Goal: Navigation & Orientation: Find specific page/section

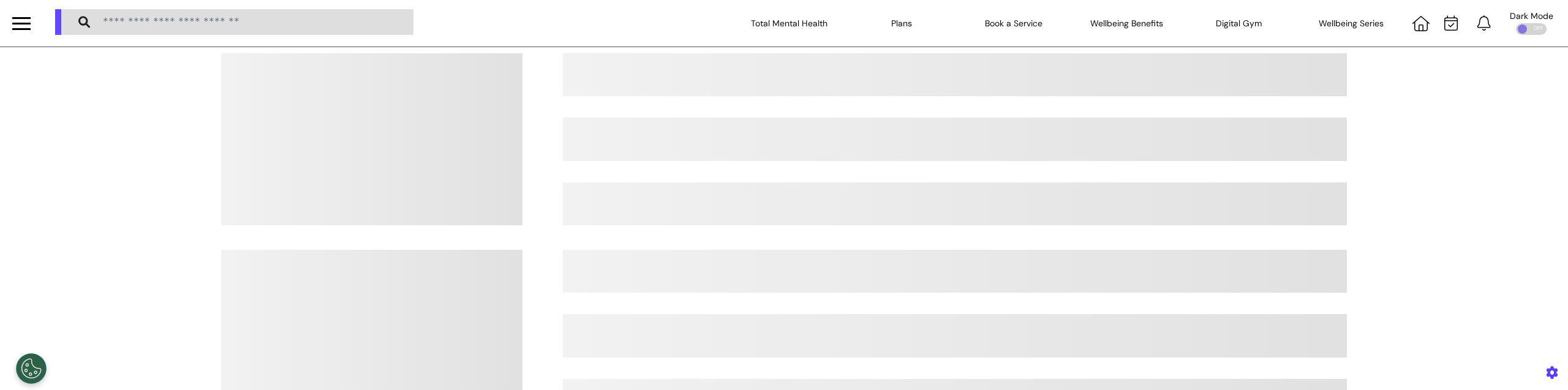
select select "*"
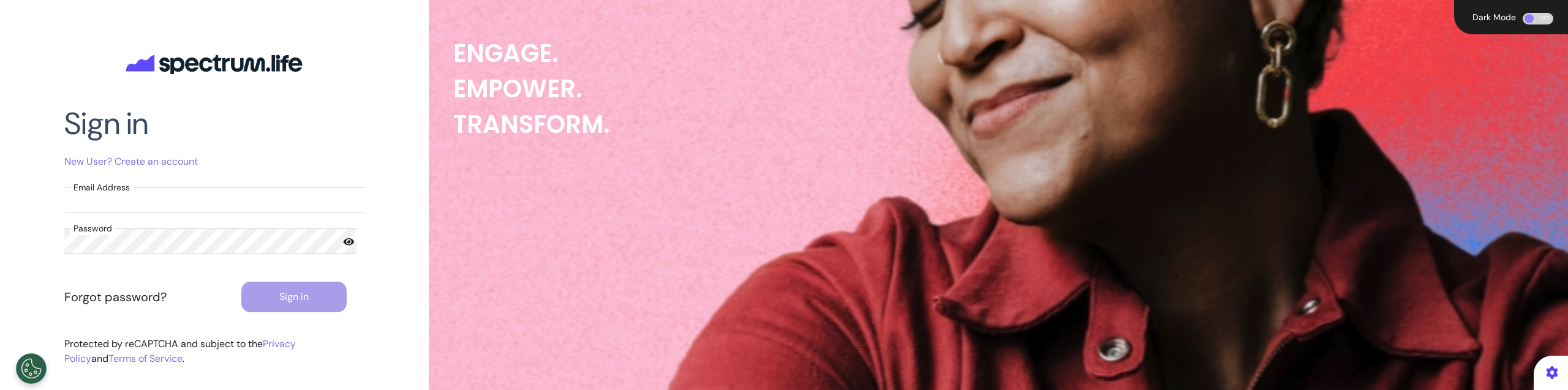
click at [174, 203] on input "Email Address" at bounding box center [214, 200] width 300 height 26
type input "**********"
click at [271, 278] on form "**********" at bounding box center [214, 250] width 300 height 125
click at [271, 300] on button "Sign in" at bounding box center [294, 297] width 106 height 31
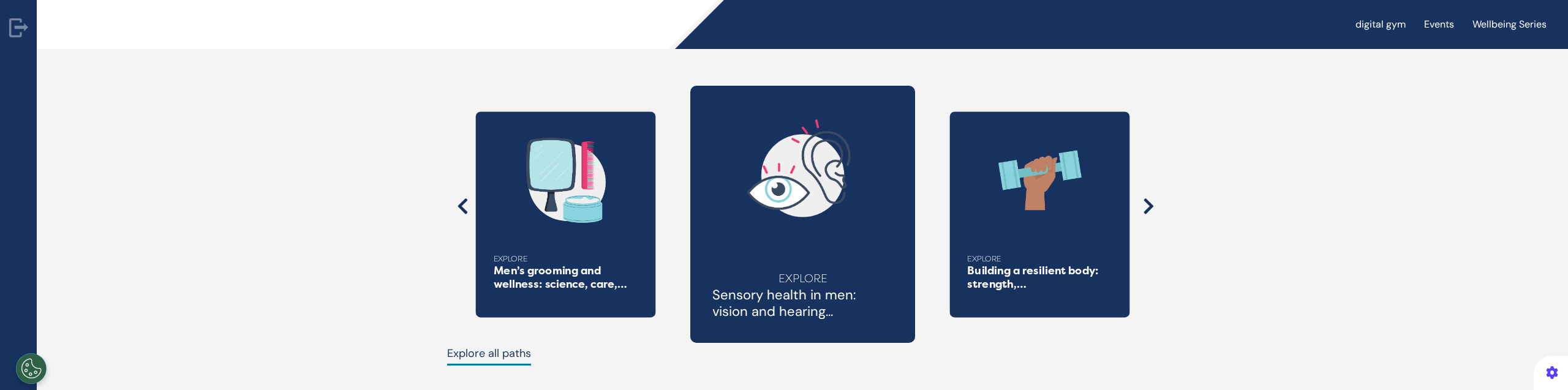
click at [1488, 15] on link "Wellbeing Series" at bounding box center [1516, 24] width 93 height 21
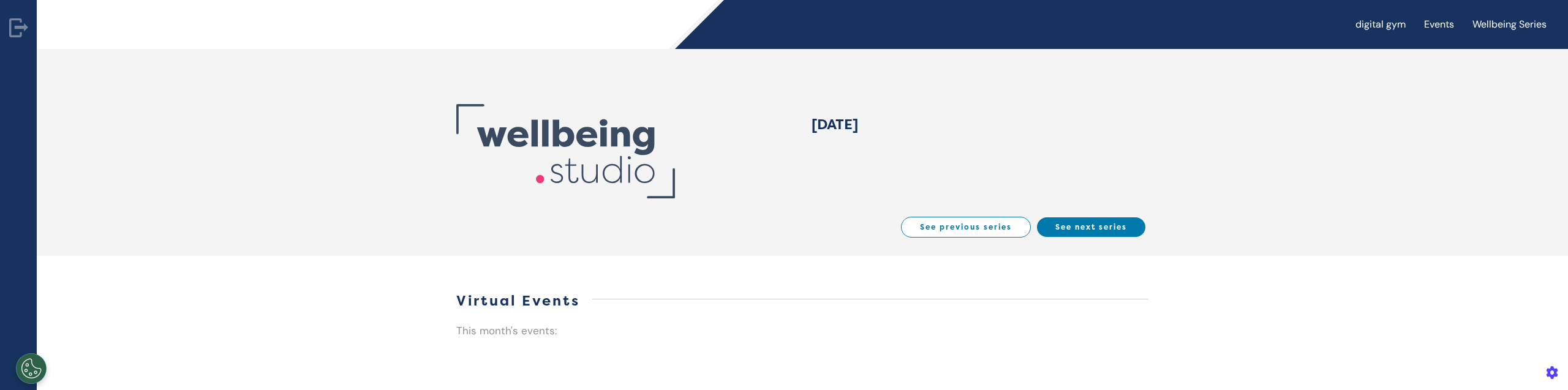
click at [1422, 21] on link "Events" at bounding box center [1445, 24] width 49 height 21
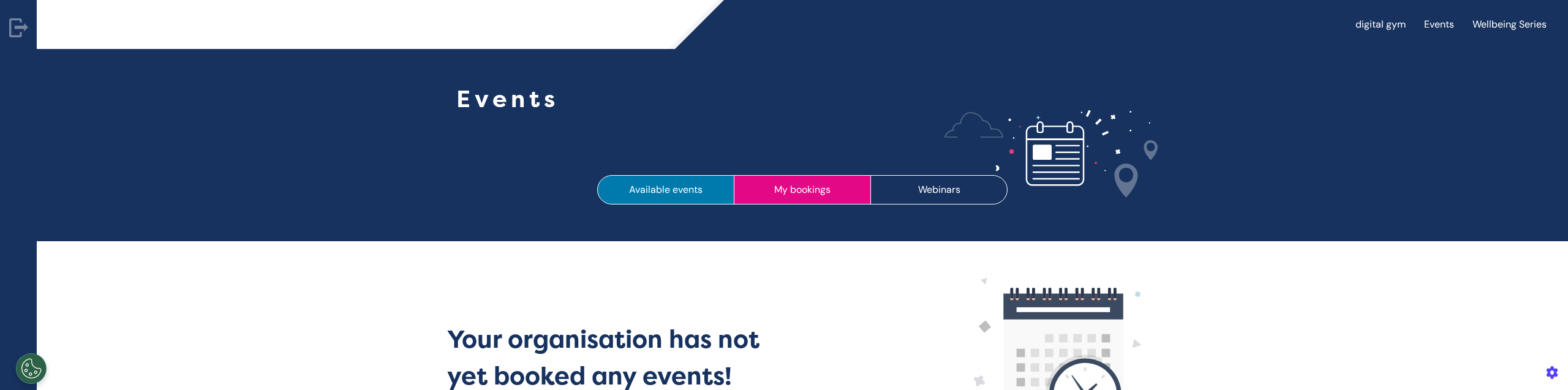
click at [811, 193] on button "My bookings" at bounding box center [802, 189] width 137 height 29
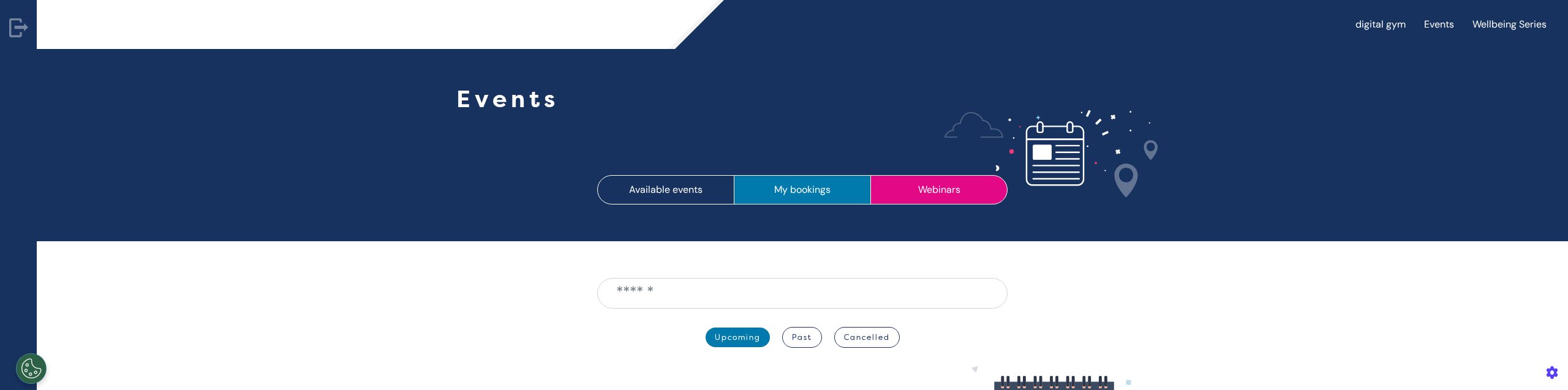
click at [937, 185] on button "Webinars" at bounding box center [939, 189] width 137 height 29
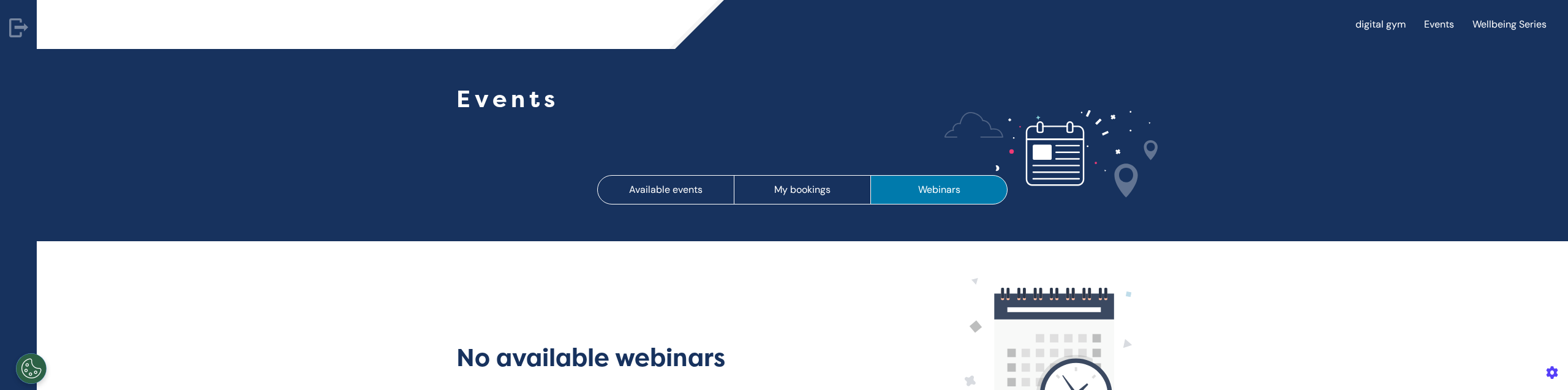
click at [1360, 26] on link "digital gym" at bounding box center [1386, 24] width 68 height 21
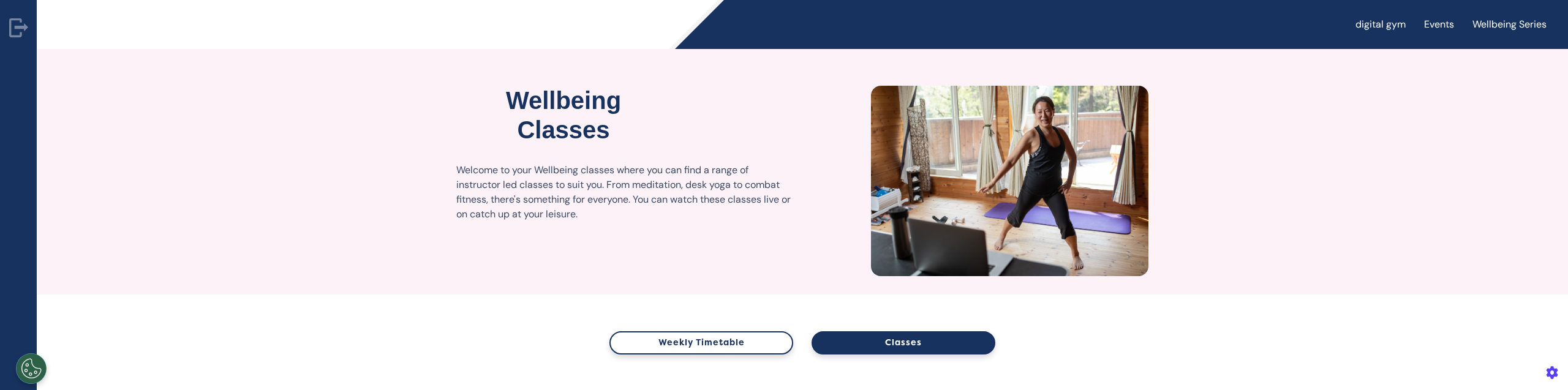
click at [714, 343] on button "Weekly Timetable" at bounding box center [701, 343] width 184 height 24
